Goal: Task Accomplishment & Management: Use online tool/utility

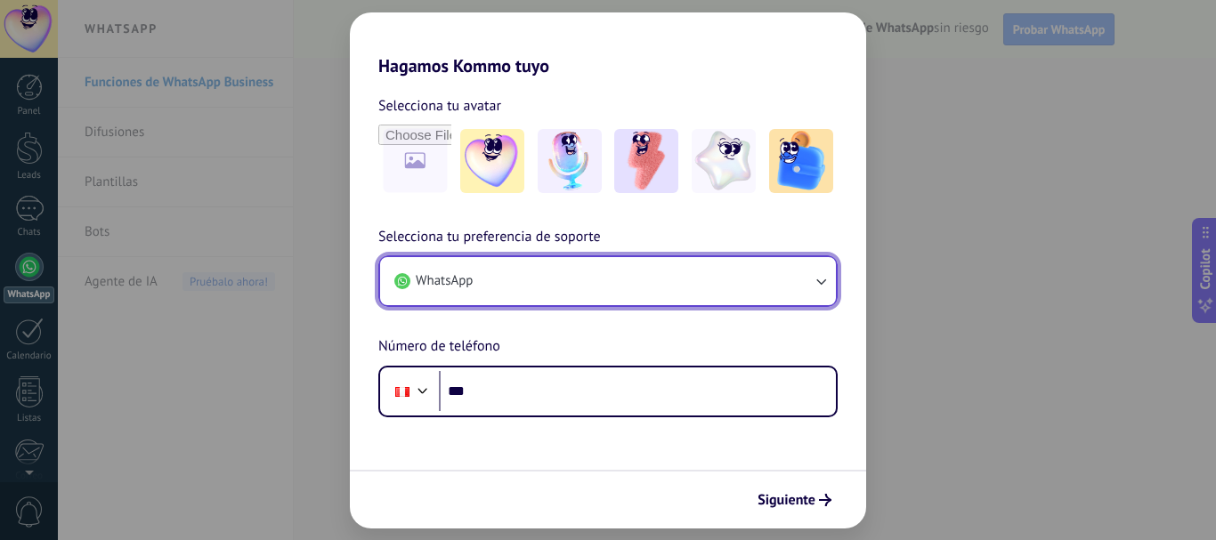
click at [532, 283] on button "WhatsApp" at bounding box center [608, 281] width 456 height 48
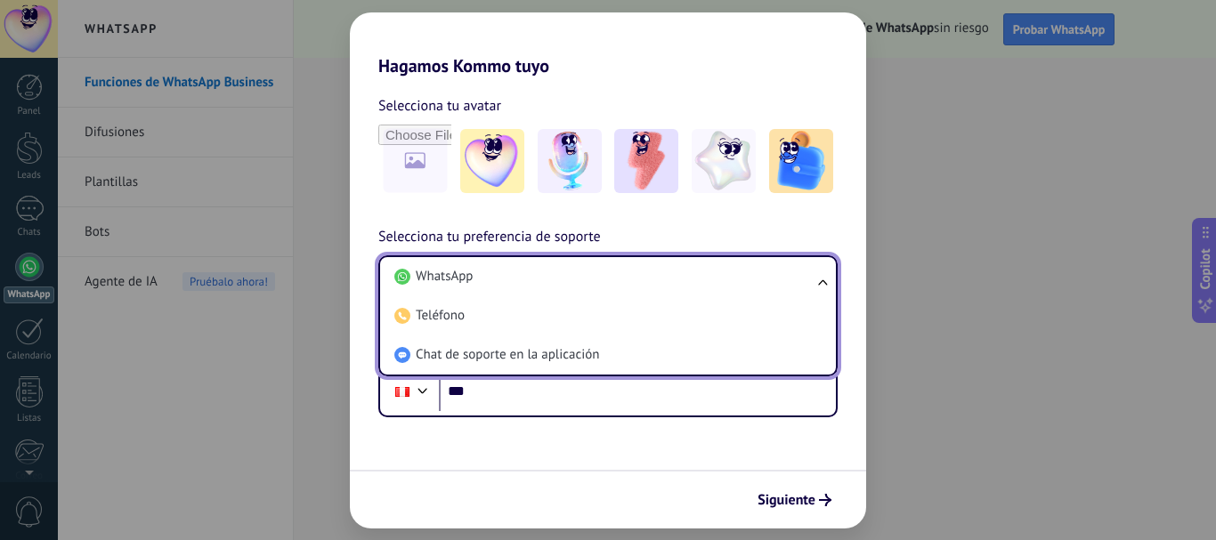
click at [532, 283] on li "WhatsApp" at bounding box center [604, 276] width 434 height 39
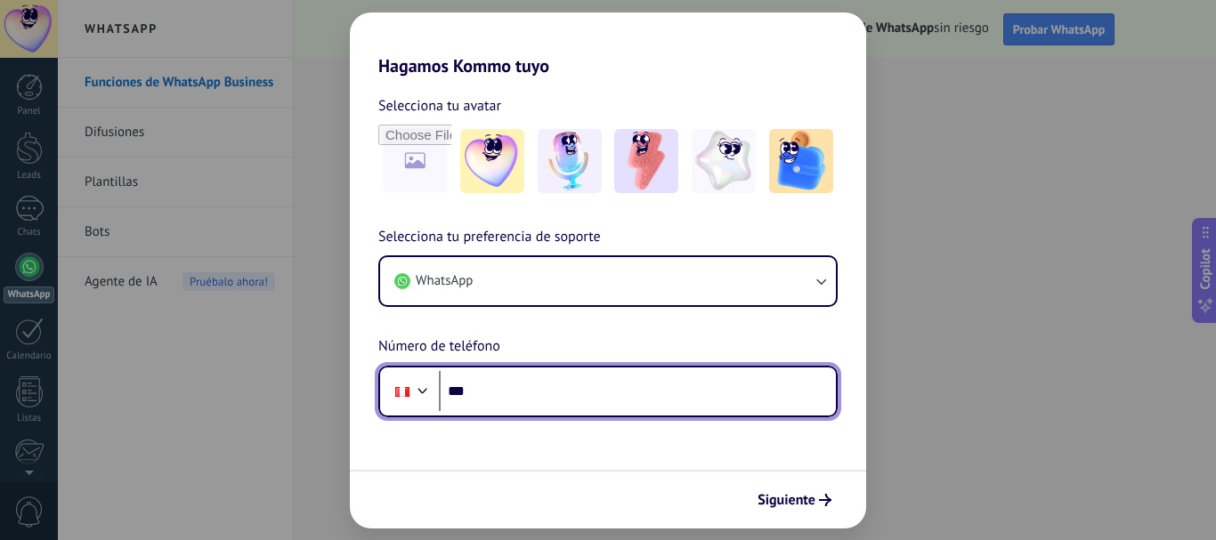
click at [522, 392] on input "***" at bounding box center [637, 391] width 397 height 41
type input "**********"
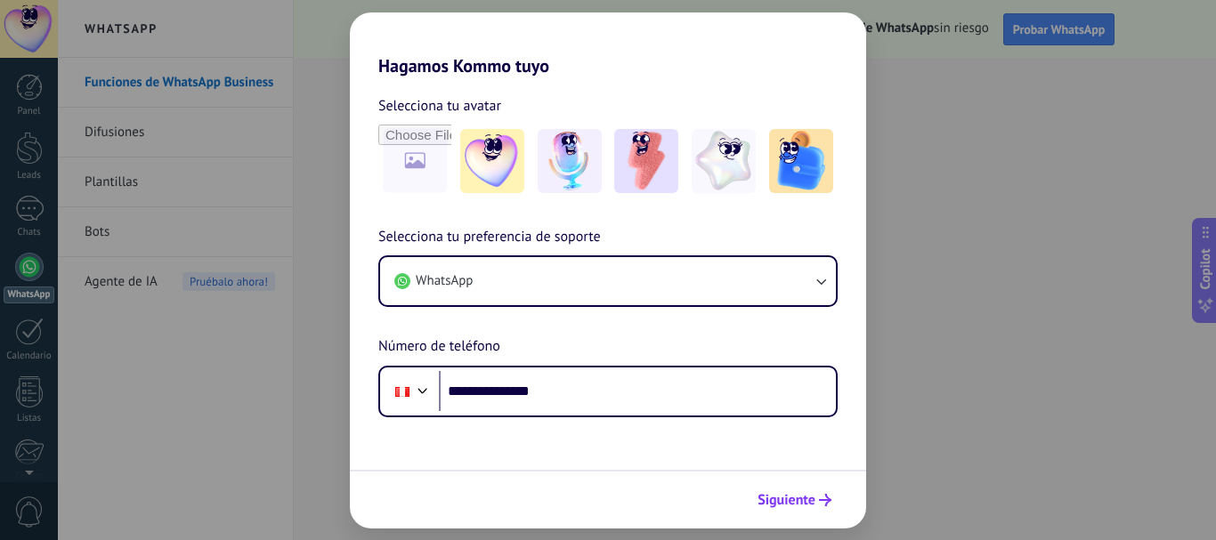
click at [792, 498] on span "Siguiente" at bounding box center [787, 500] width 58 height 12
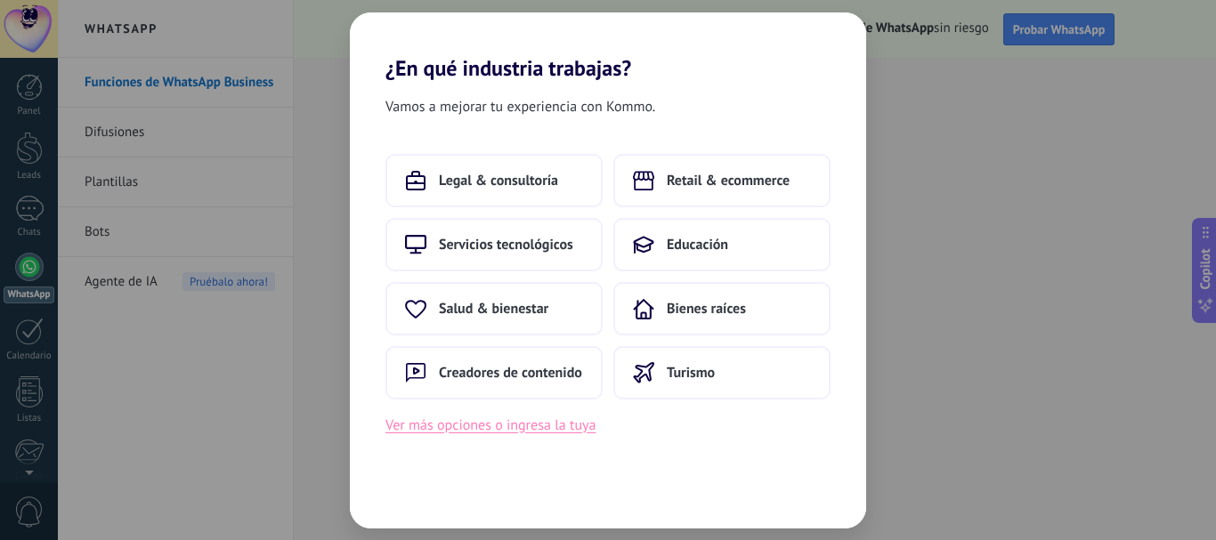
click at [545, 427] on button "Ver más opciones o ingresa la tuya" at bounding box center [491, 425] width 210 height 23
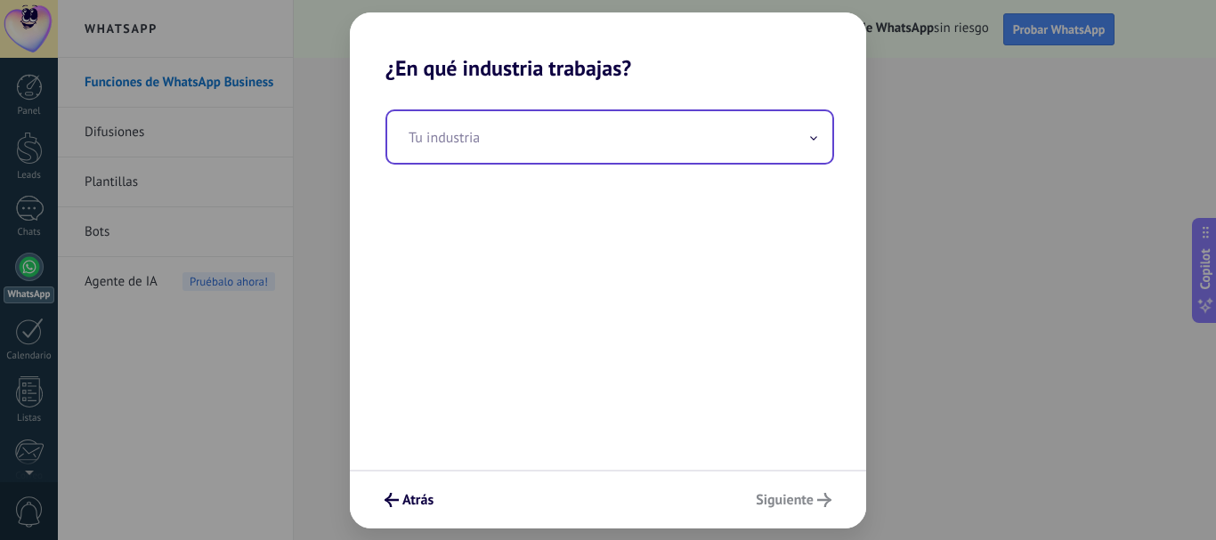
click at [521, 139] on input "text" at bounding box center [609, 137] width 445 height 52
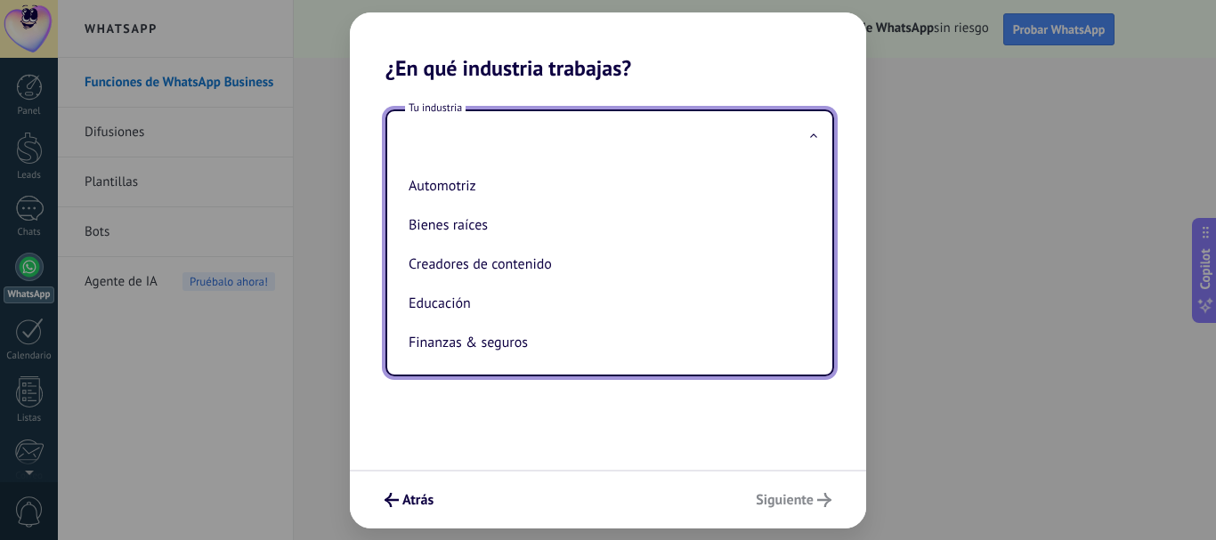
drag, startPoint x: 808, startPoint y: 174, endPoint x: 808, endPoint y: 186, distance: 12.5
click at [808, 186] on ul "Automotriz Bienes raíces Creadores de contenido Educación Finanzas & seguros Go…" at bounding box center [602, 269] width 431 height 212
drag, startPoint x: 811, startPoint y: 195, endPoint x: 813, endPoint y: 207, distance: 11.7
click at [813, 207] on ul "Automotriz Bienes raíces Creadores de contenido Educación Finanzas & seguros Go…" at bounding box center [602, 269] width 431 height 212
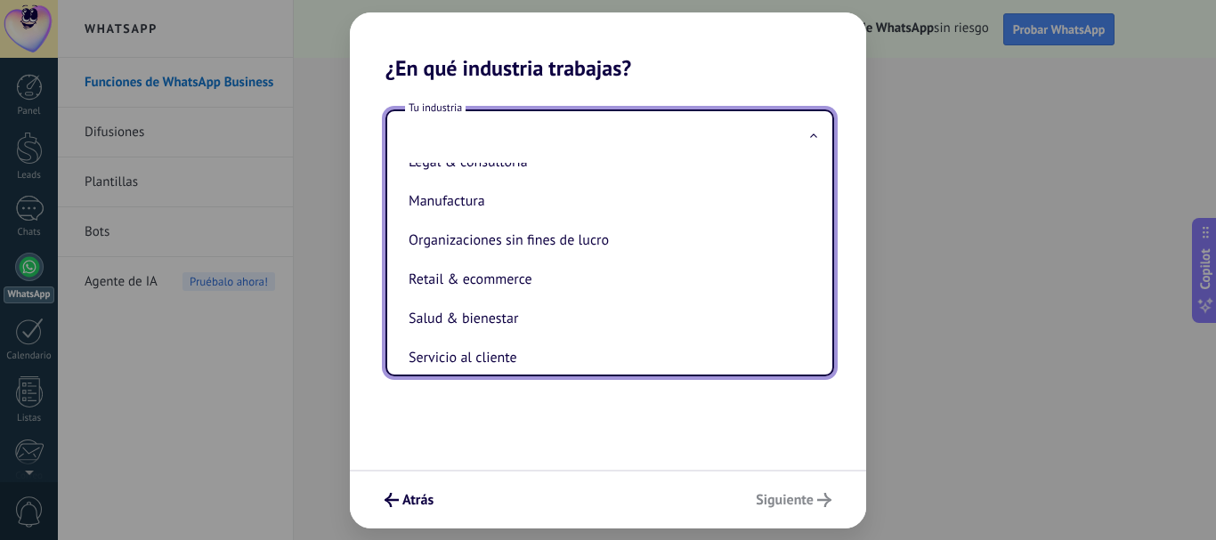
scroll to position [213, 0]
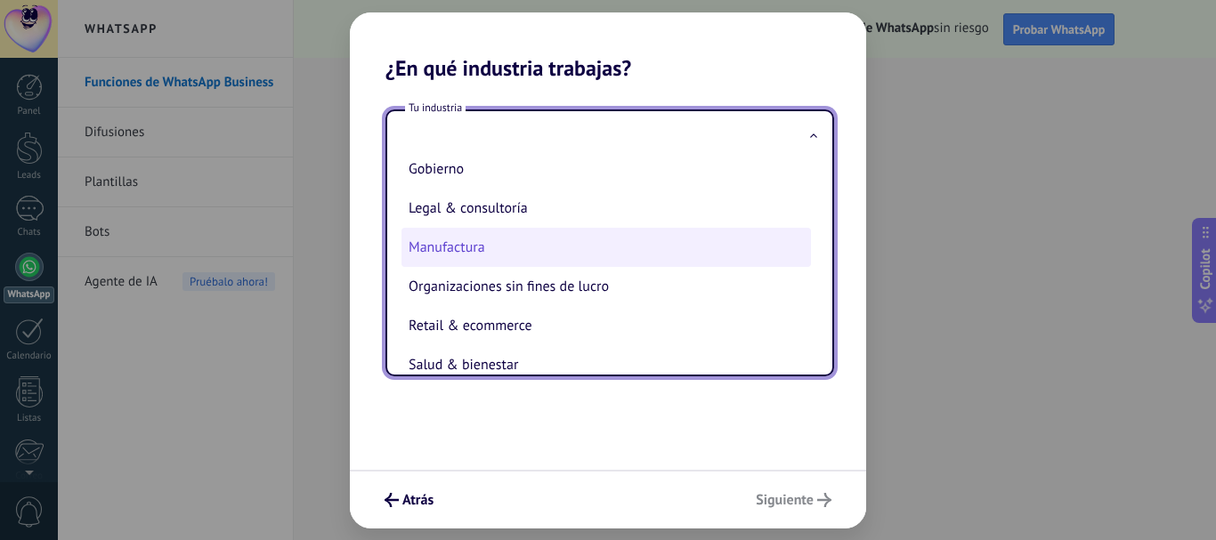
click at [563, 256] on li "Manufactura" at bounding box center [607, 247] width 410 height 39
type input "**********"
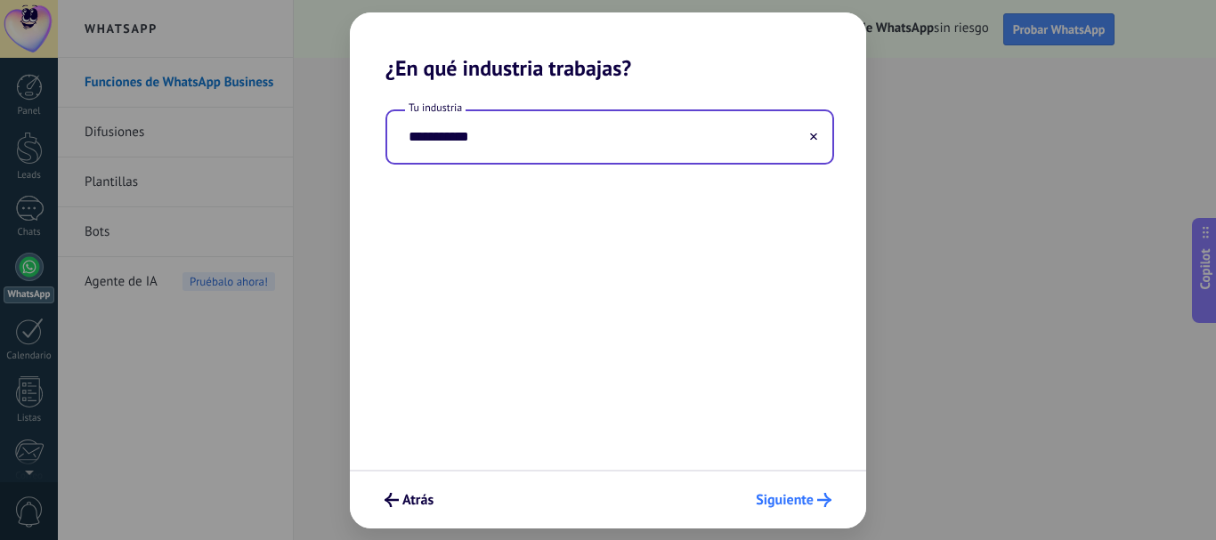
click at [809, 491] on button "Siguiente" at bounding box center [794, 500] width 92 height 30
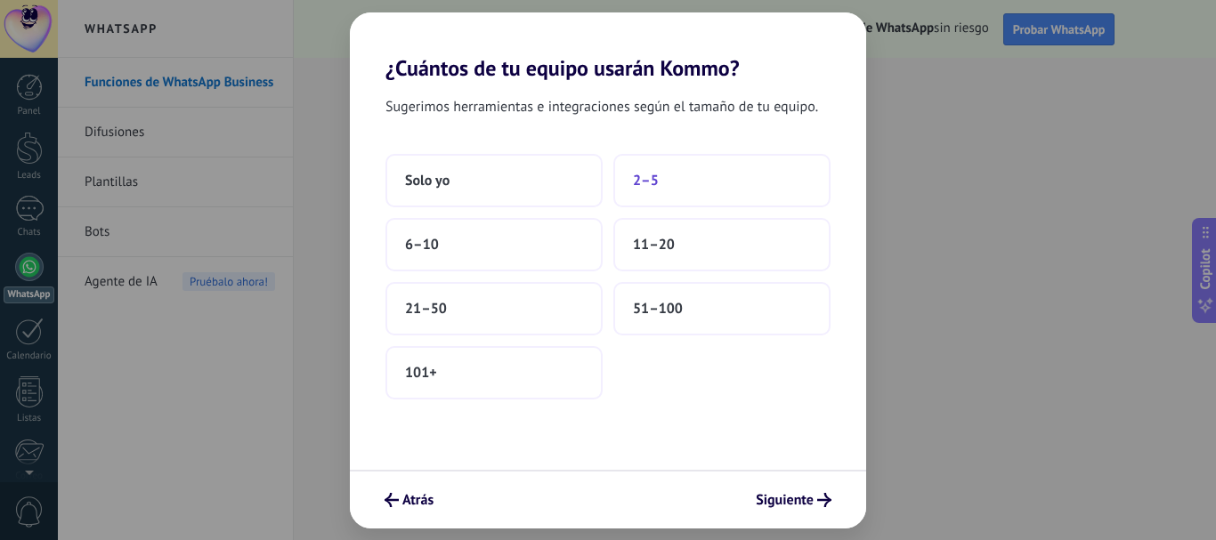
click at [678, 182] on button "2–5" at bounding box center [721, 180] width 217 height 53
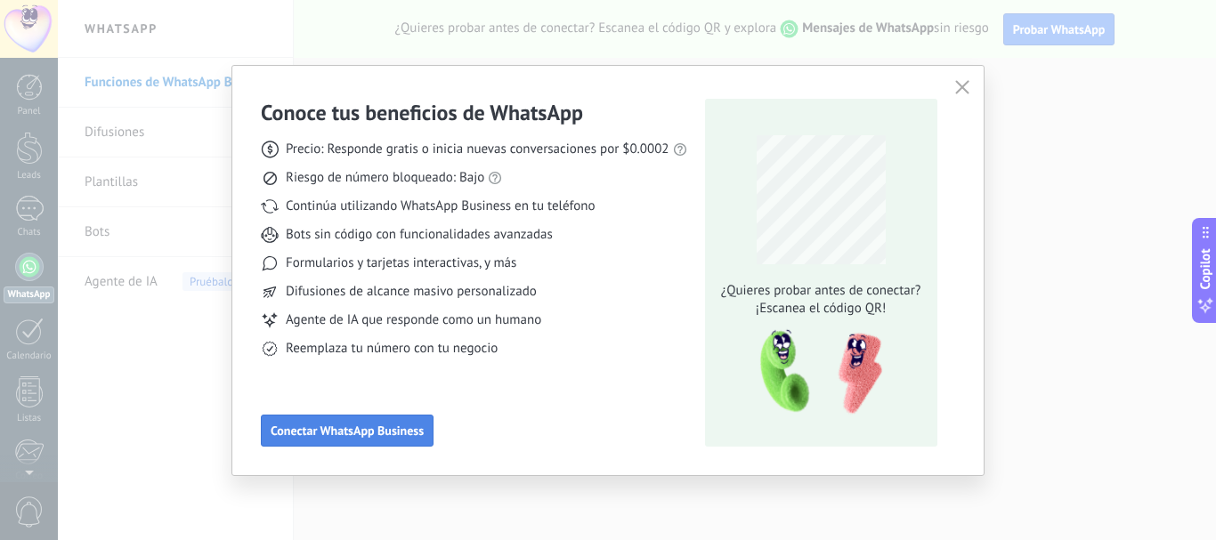
click at [356, 439] on button "Conectar WhatsApp Business" at bounding box center [347, 431] width 173 height 32
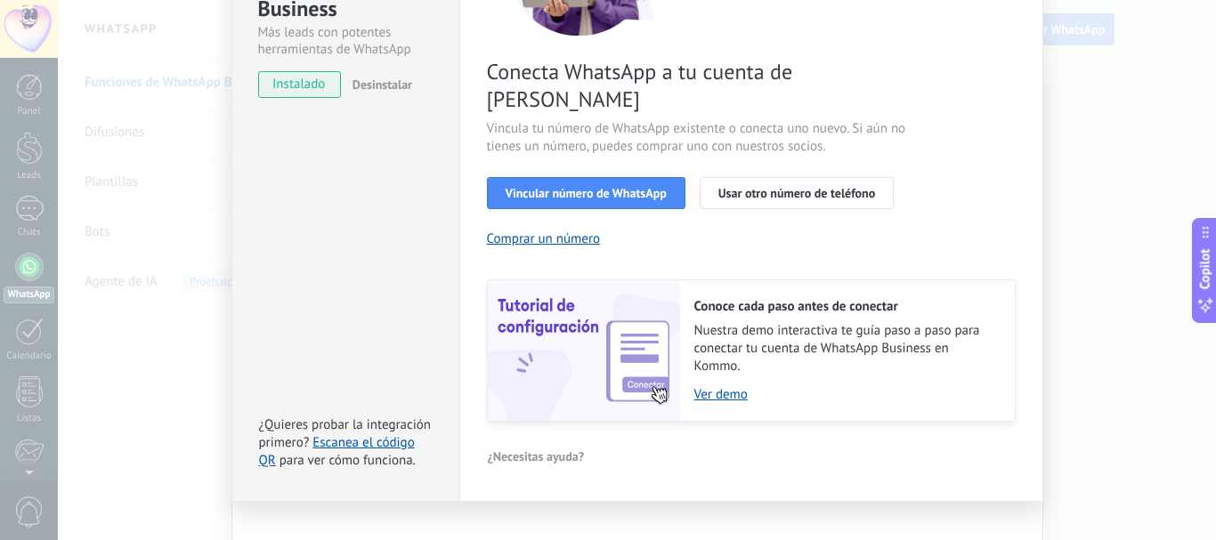
scroll to position [0, 0]
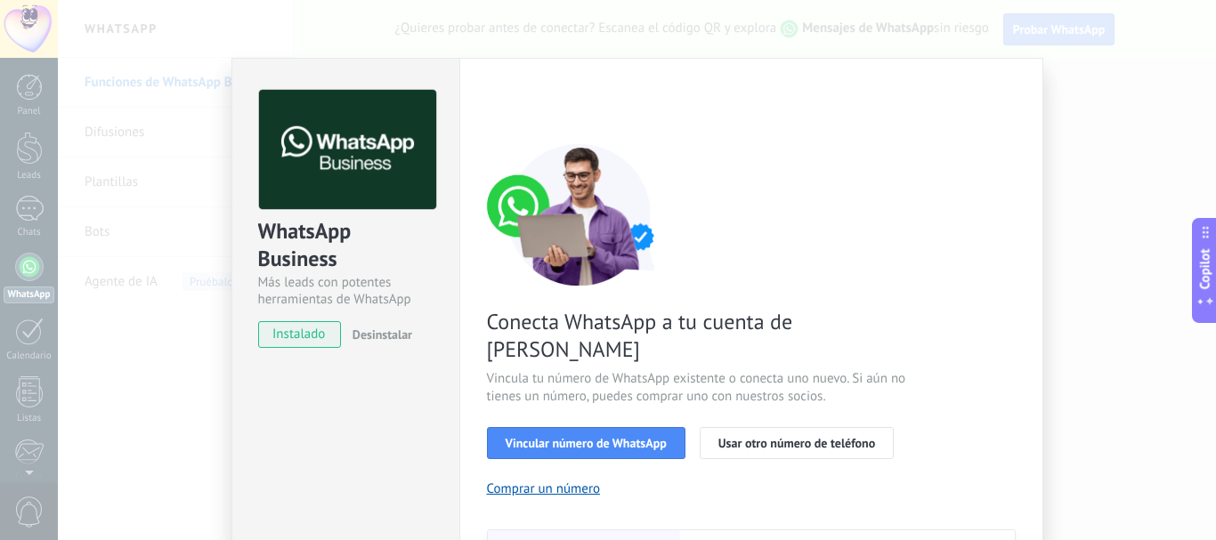
click at [1036, 163] on div "Configuraciones Autorizaciones This tab logs the users who have granted integra…" at bounding box center [751, 405] width 584 height 694
click at [1135, 140] on div "WhatsApp Business Más leads con potentes herramientas de WhatsApp instalado Des…" at bounding box center [637, 270] width 1158 height 540
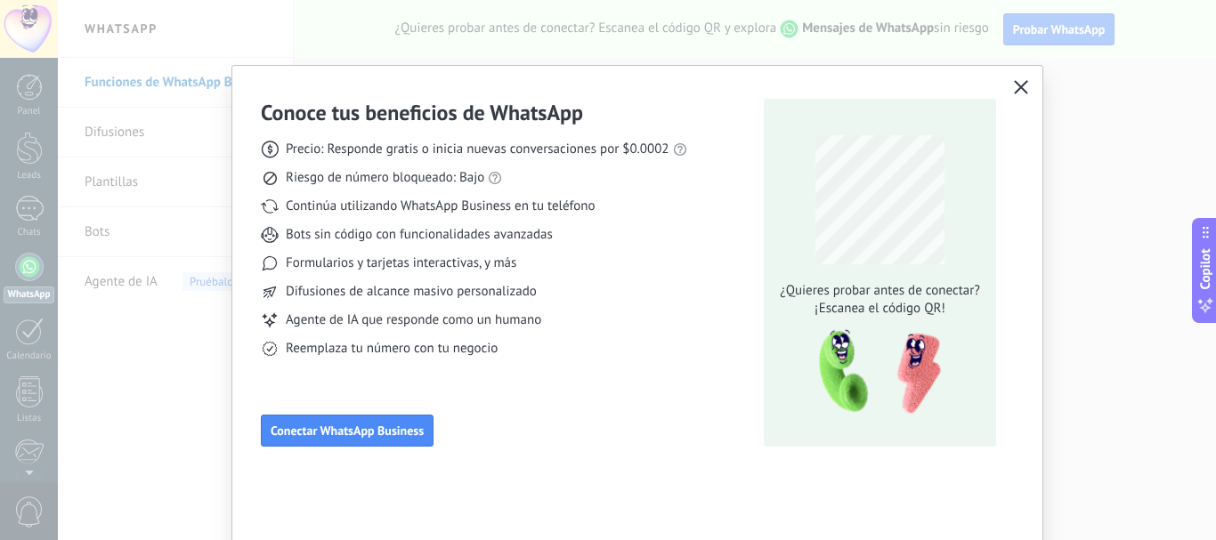
click at [1010, 87] on button "button" at bounding box center [1021, 88] width 23 height 25
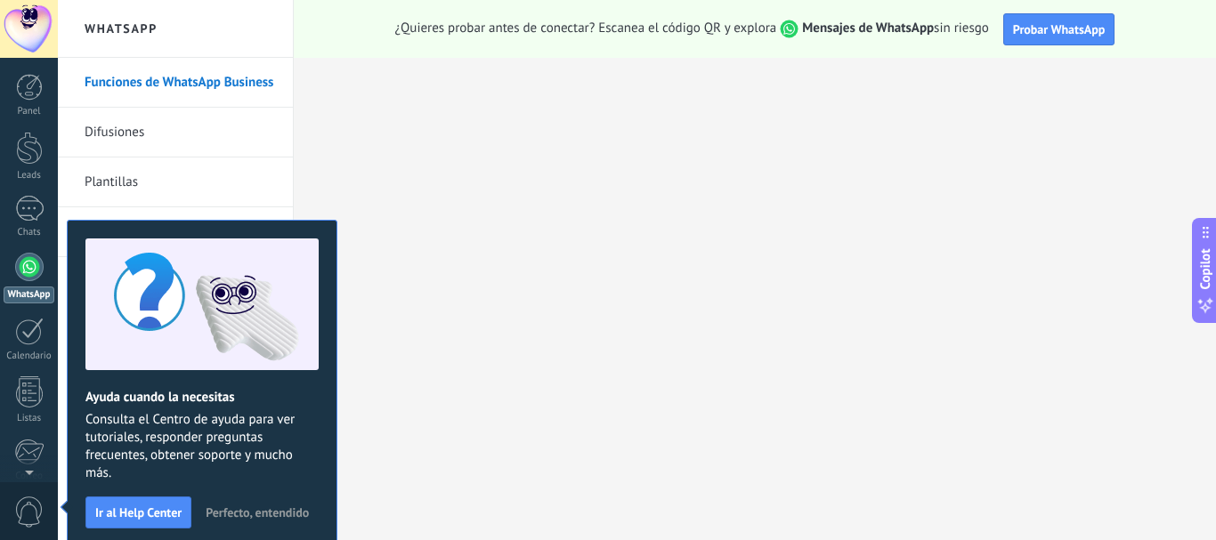
click at [239, 516] on span "Perfecto, entendido" at bounding box center [257, 513] width 103 height 12
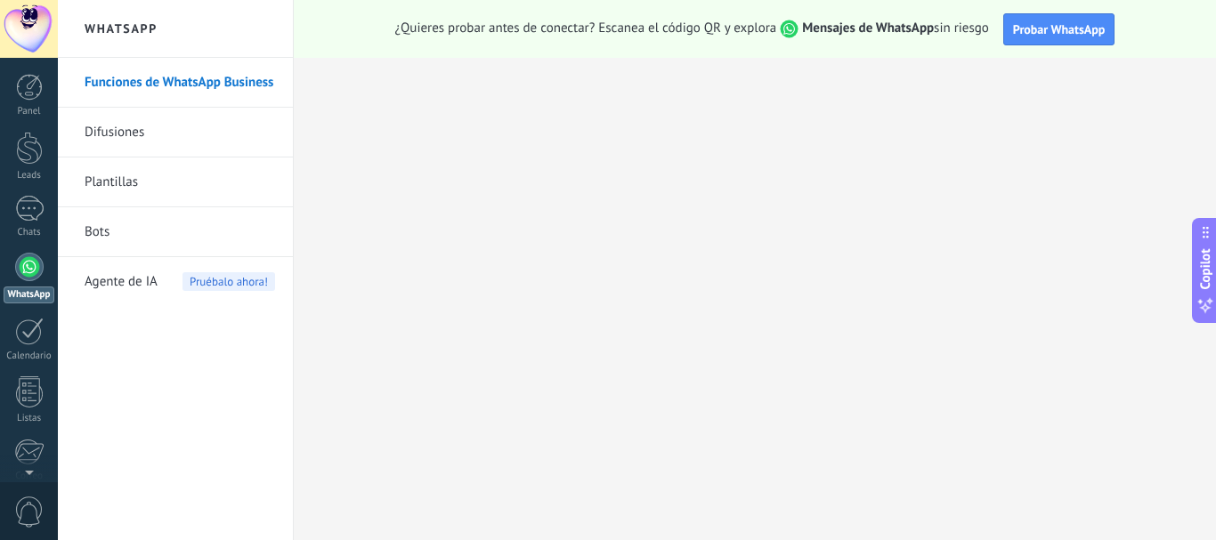
click at [111, 126] on link "Difusiones" at bounding box center [180, 133] width 191 height 50
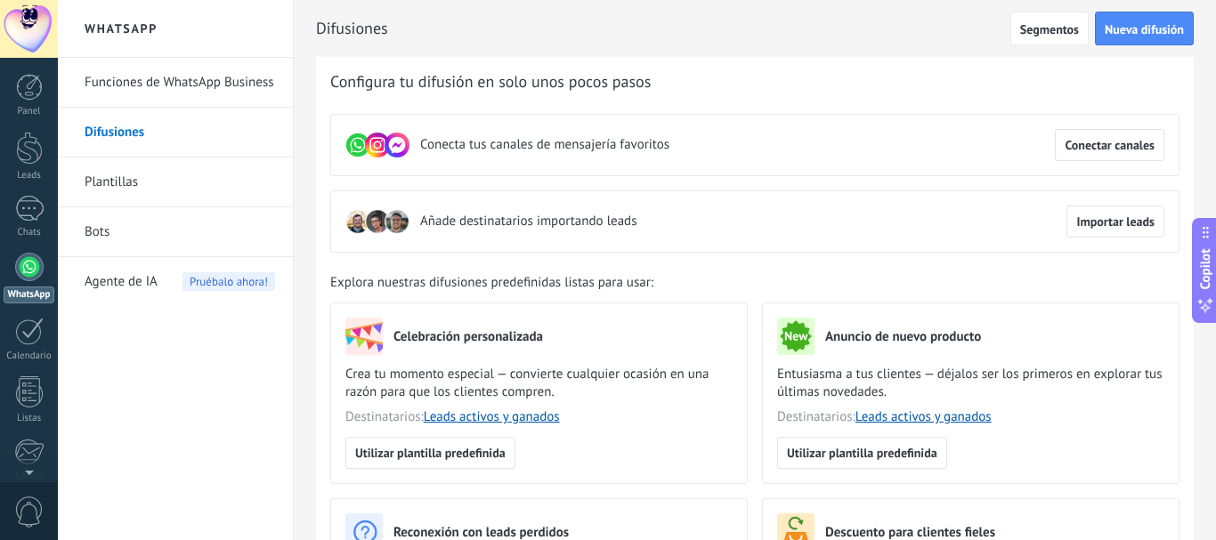
click at [139, 77] on link "Funciones de WhatsApp Business" at bounding box center [180, 83] width 191 height 50
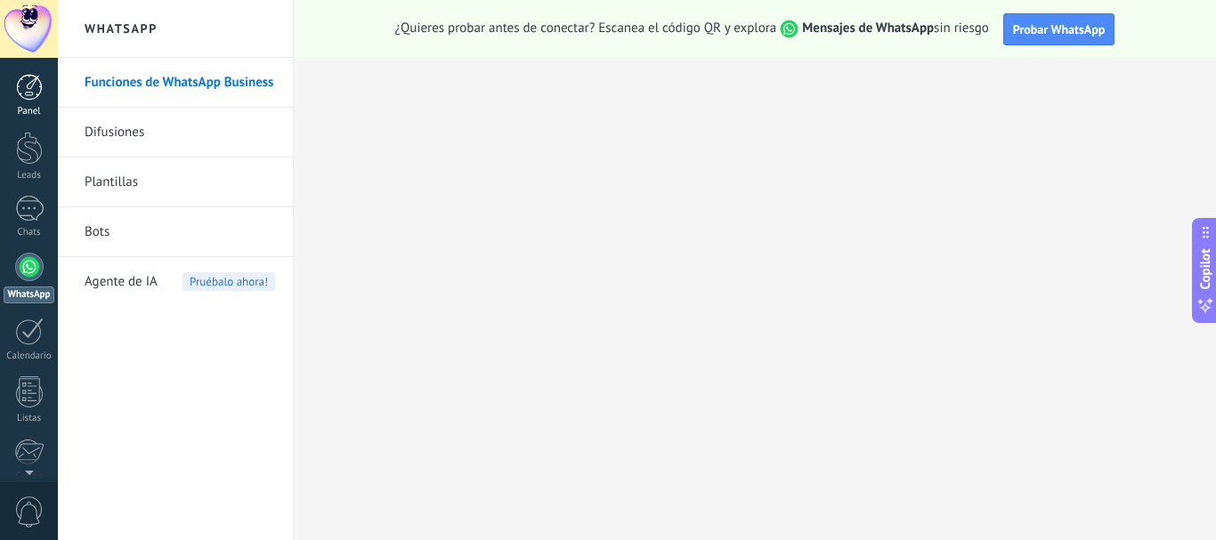
click at [28, 93] on div at bounding box center [29, 87] width 27 height 27
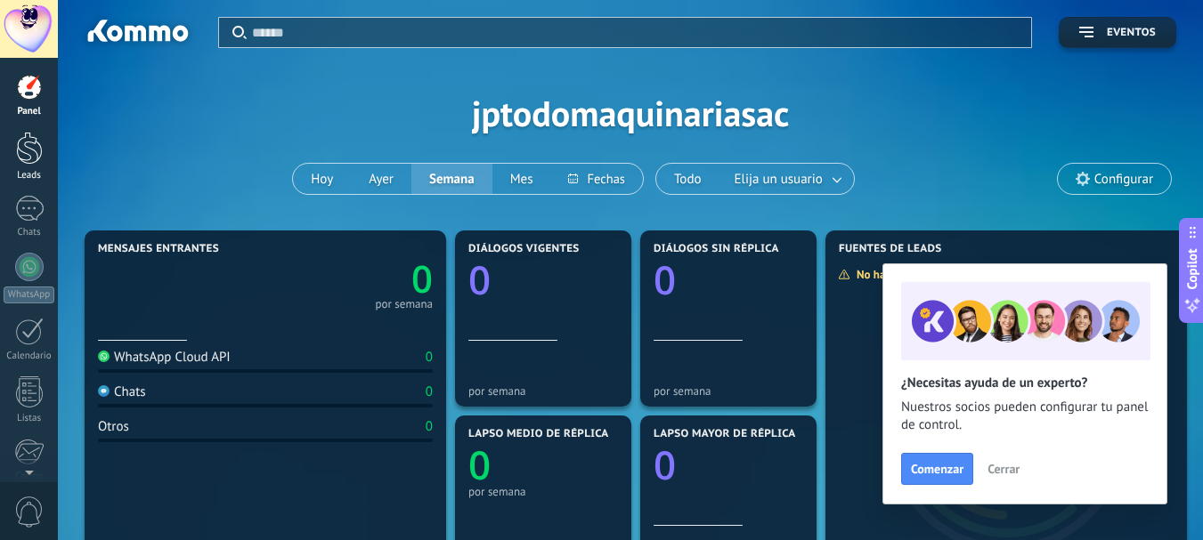
click at [28, 164] on div at bounding box center [29, 148] width 27 height 33
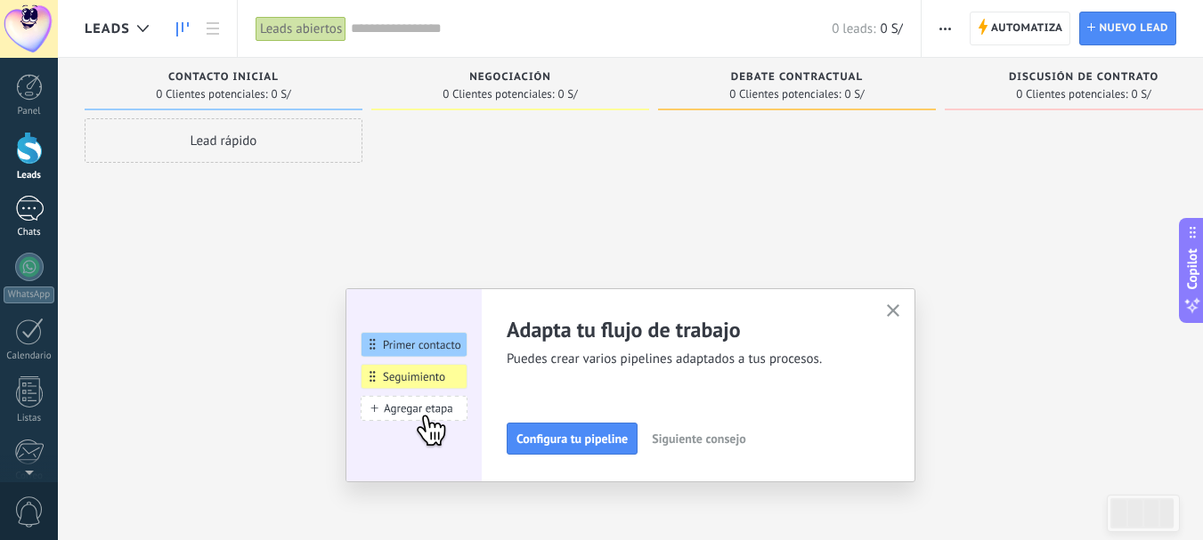
click at [18, 225] on link "Chats" at bounding box center [29, 217] width 58 height 43
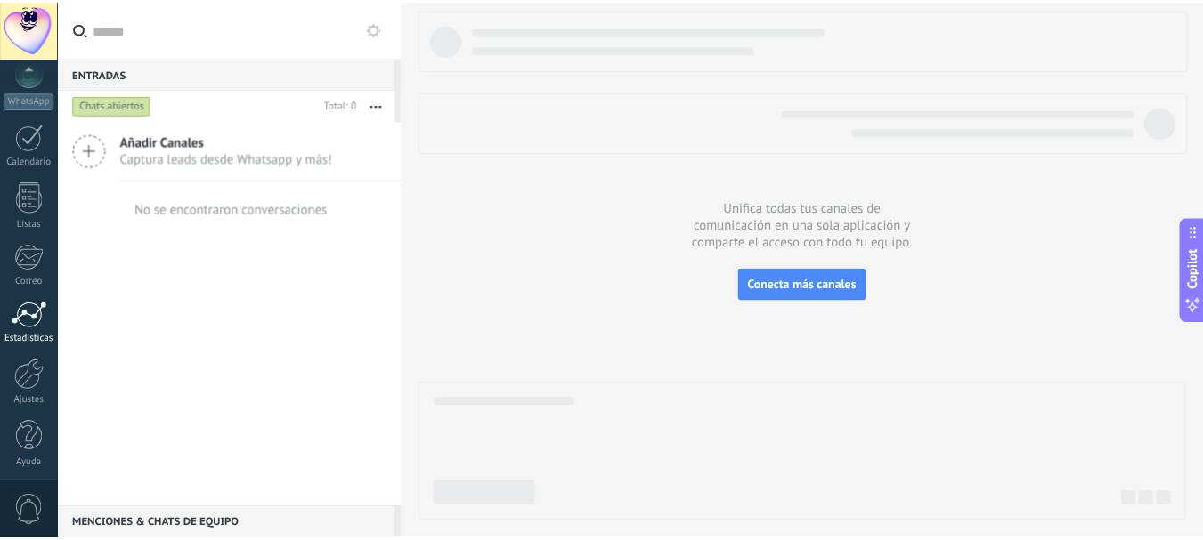
scroll to position [200, 0]
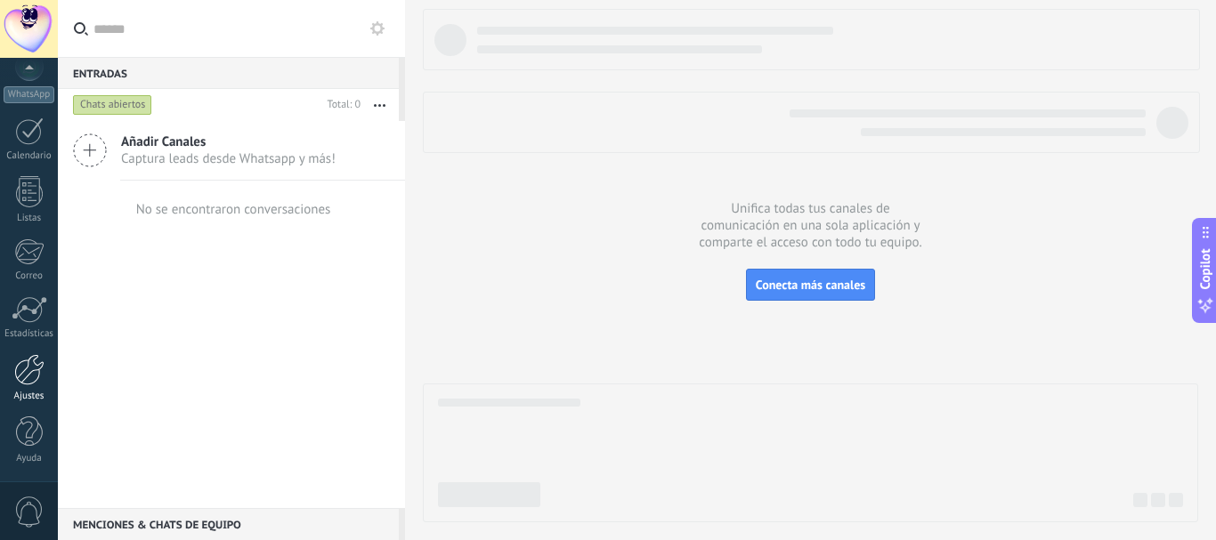
click at [31, 392] on div "Ajustes" at bounding box center [30, 397] width 52 height 12
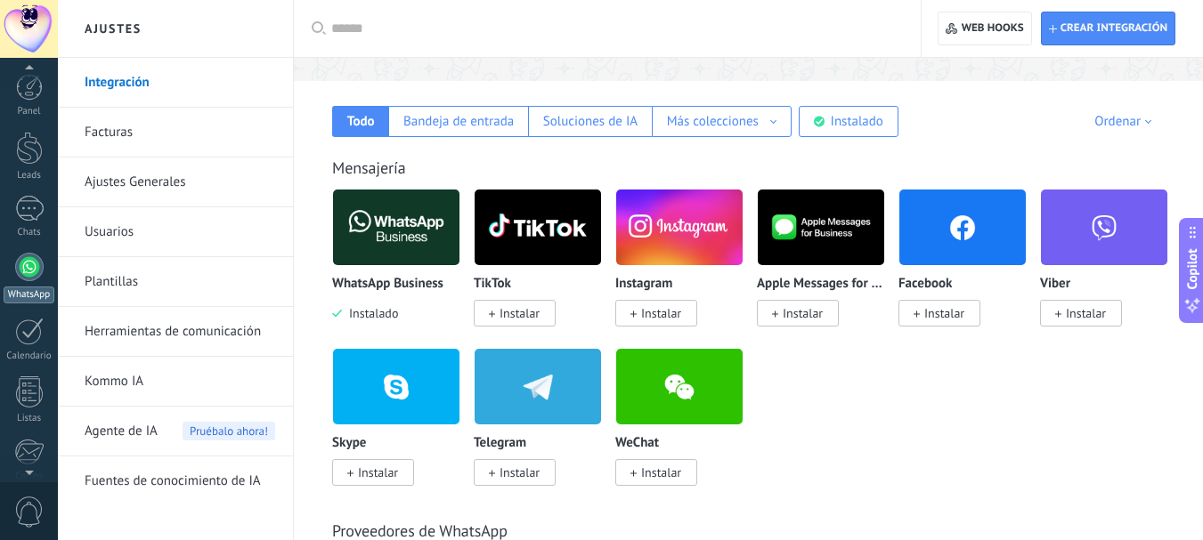
click at [31, 280] on div at bounding box center [29, 267] width 28 height 28
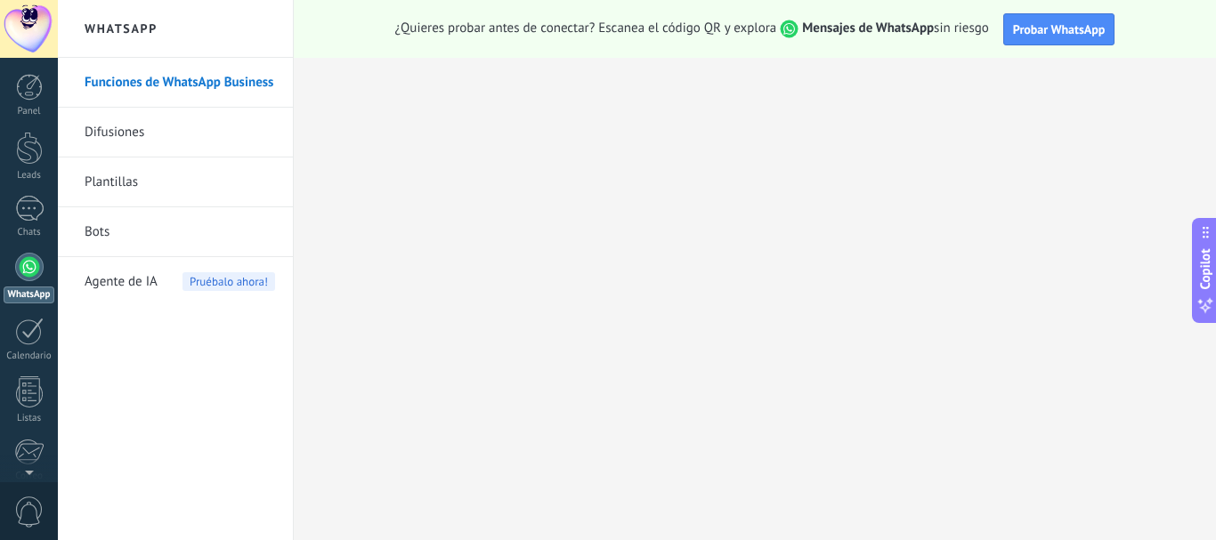
click at [122, 32] on h2 "WhatsApp" at bounding box center [175, 29] width 191 height 58
